Goal: Information Seeking & Learning: Learn about a topic

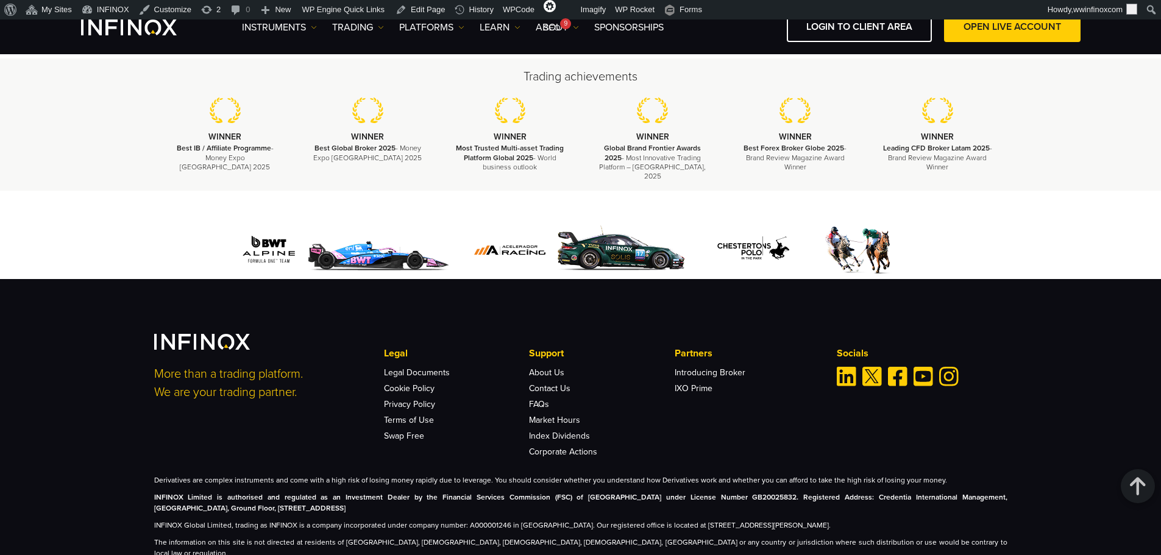
scroll to position [1295, 0]
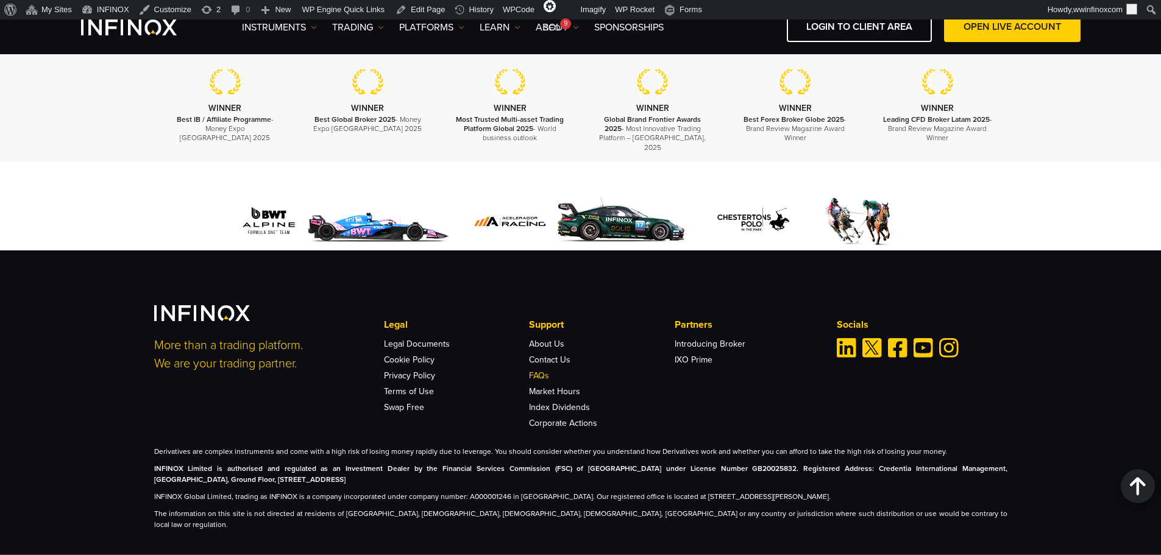
click at [539, 371] on link "FAQs" at bounding box center [539, 376] width 20 height 10
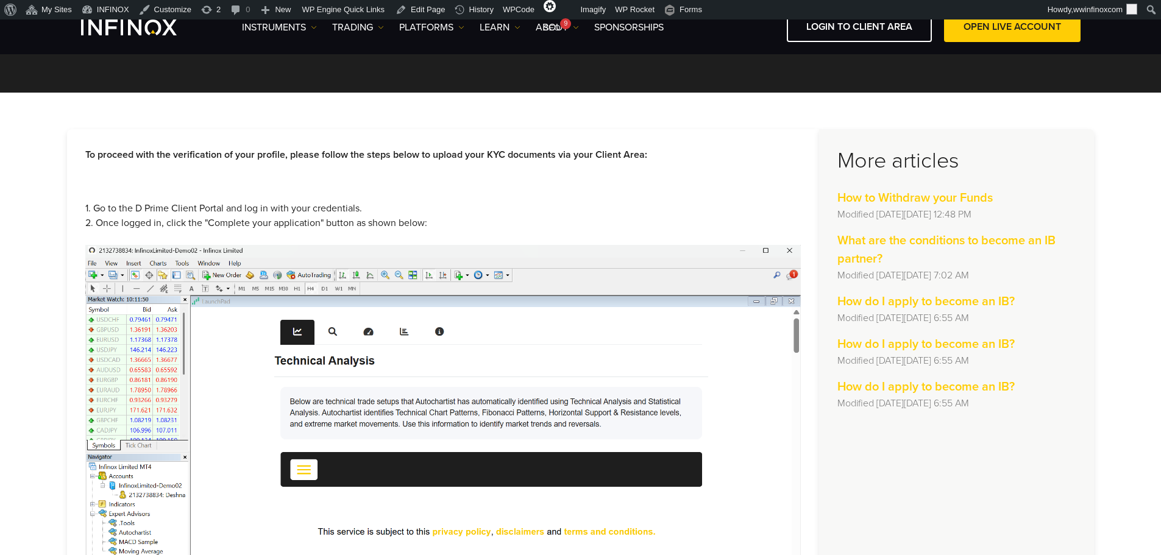
scroll to position [122, 0]
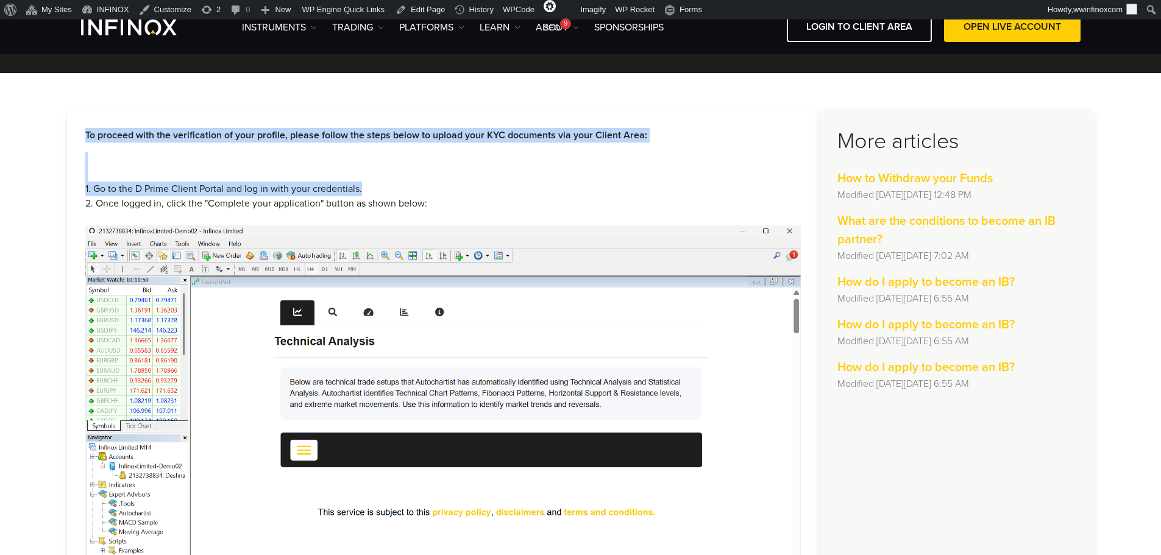
drag, startPoint x: 85, startPoint y: 133, endPoint x: 440, endPoint y: 216, distance: 364.8
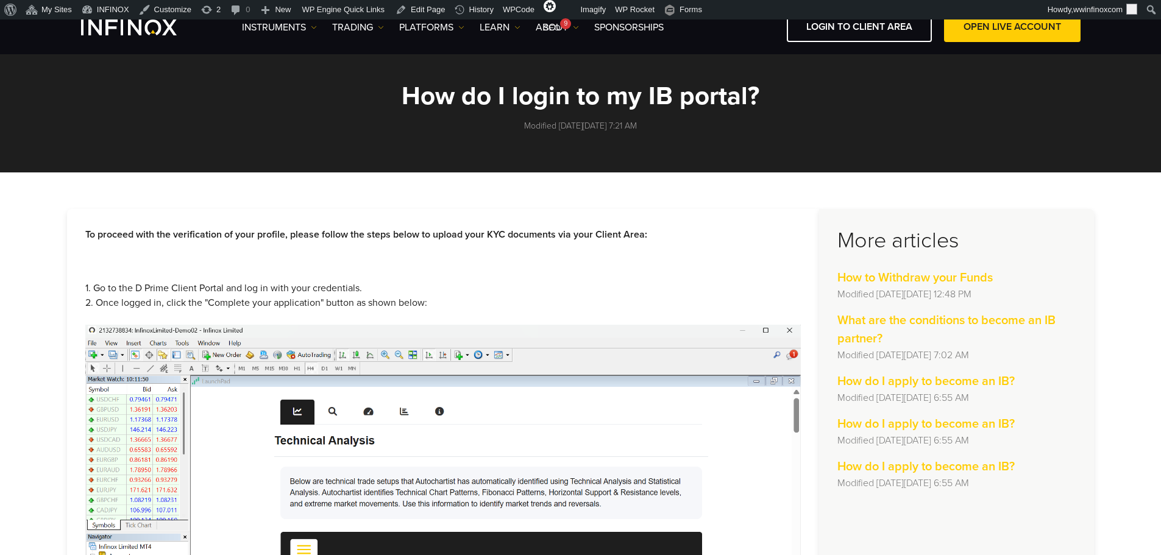
scroll to position [0, 0]
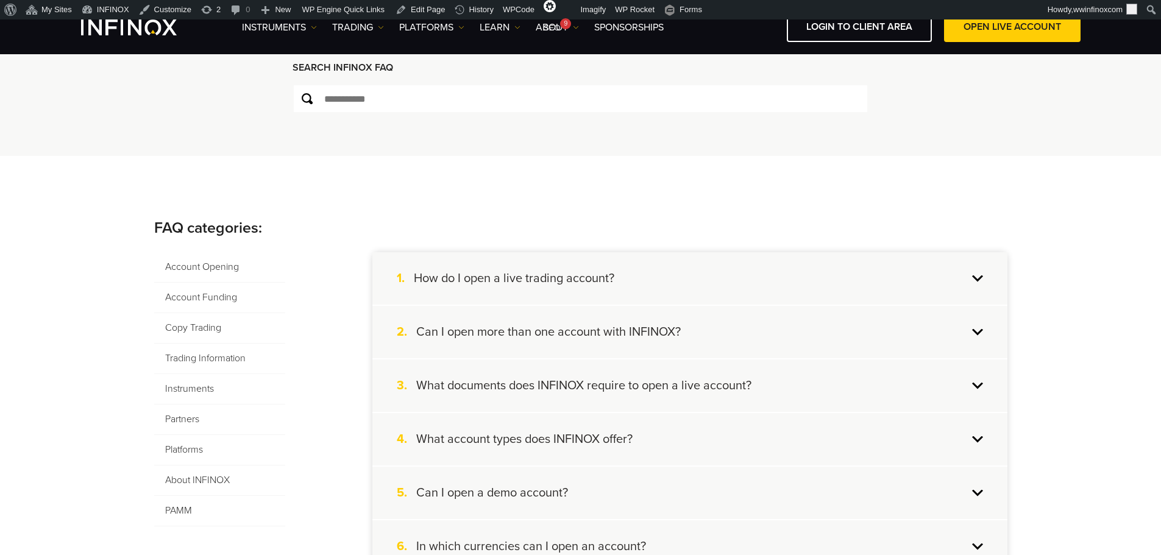
scroll to position [122, 0]
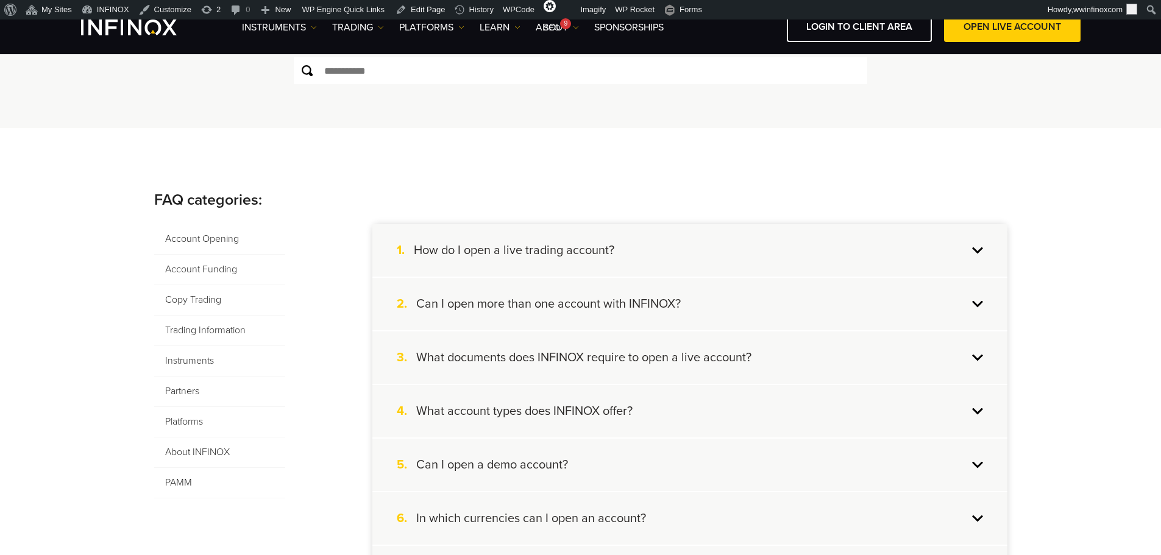
click at [225, 265] on span "Account Funding" at bounding box center [219, 270] width 131 height 30
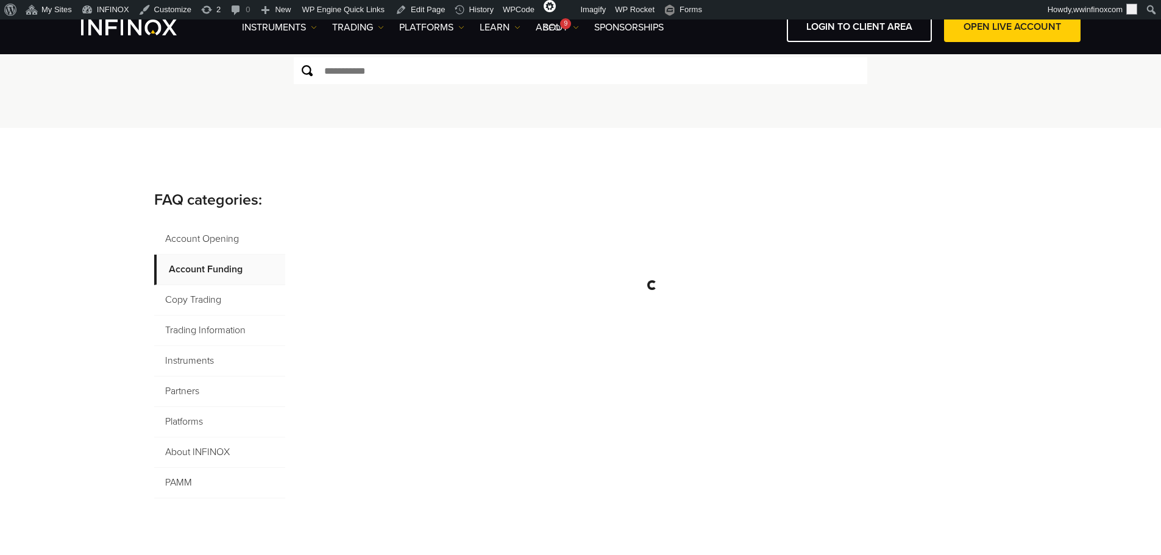
click at [212, 300] on span "Copy Trading" at bounding box center [219, 300] width 131 height 30
click at [230, 329] on span "Trading Information" at bounding box center [219, 331] width 131 height 30
click at [217, 360] on span "Instruments" at bounding box center [219, 361] width 131 height 30
click at [206, 238] on span "Account Opening" at bounding box center [219, 239] width 131 height 30
